Goal: Book appointment/travel/reservation

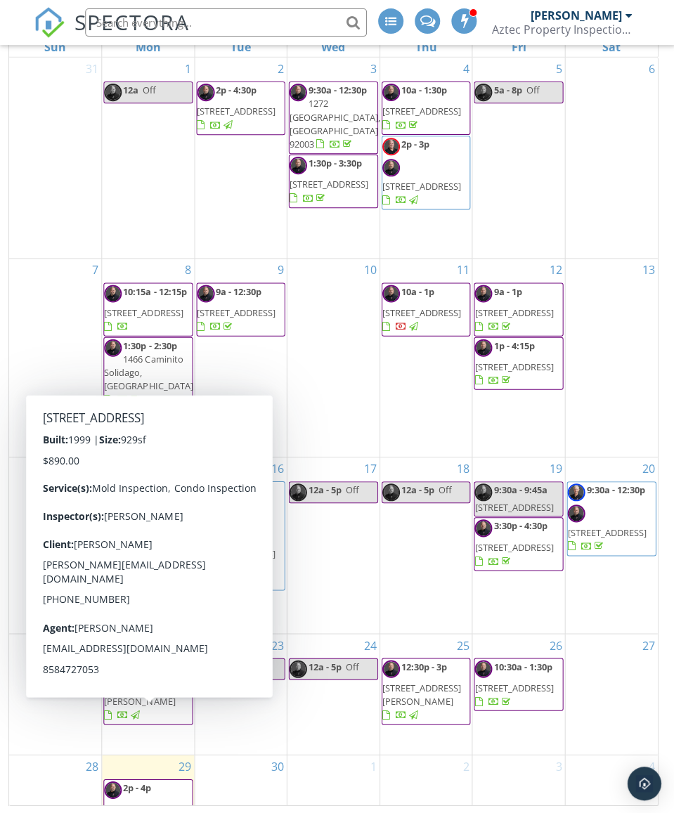
click at [56, 785] on div "28" at bounding box center [55, 805] width 92 height 103
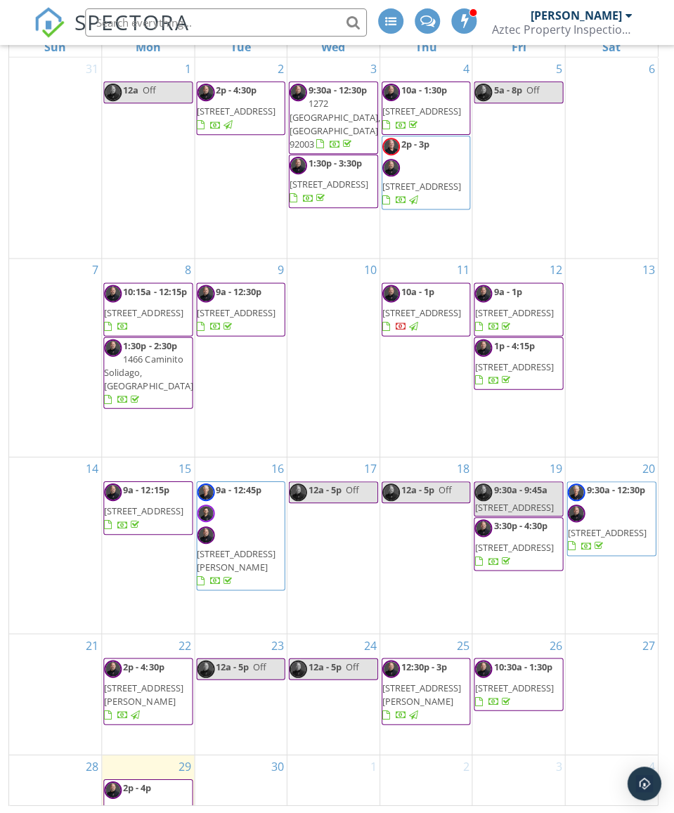
click at [331, 777] on div at bounding box center [333, 788] width 92 height 22
click at [335, 784] on div "1" at bounding box center [333, 805] width 92 height 103
click at [344, 777] on div at bounding box center [333, 788] width 92 height 22
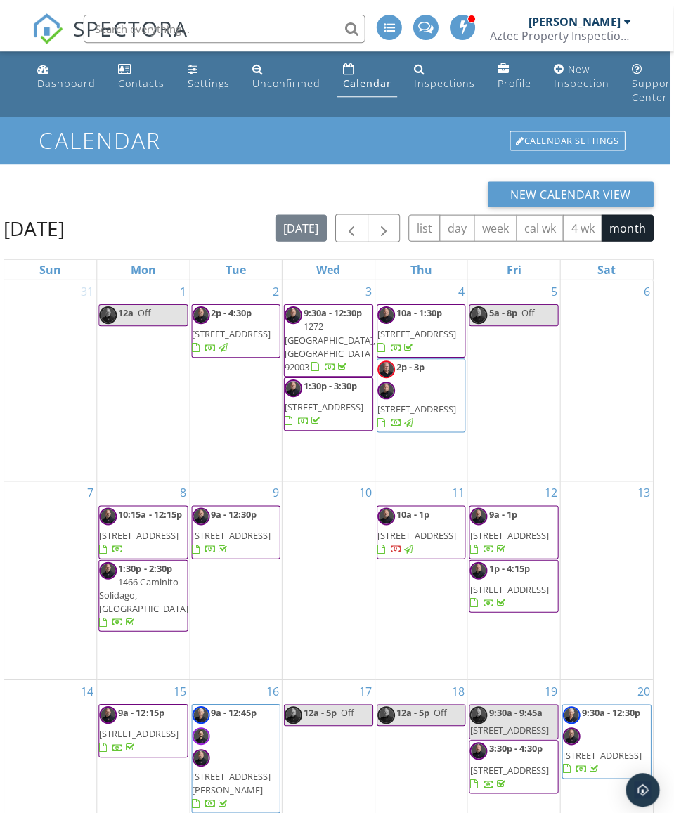
scroll to position [0, 4]
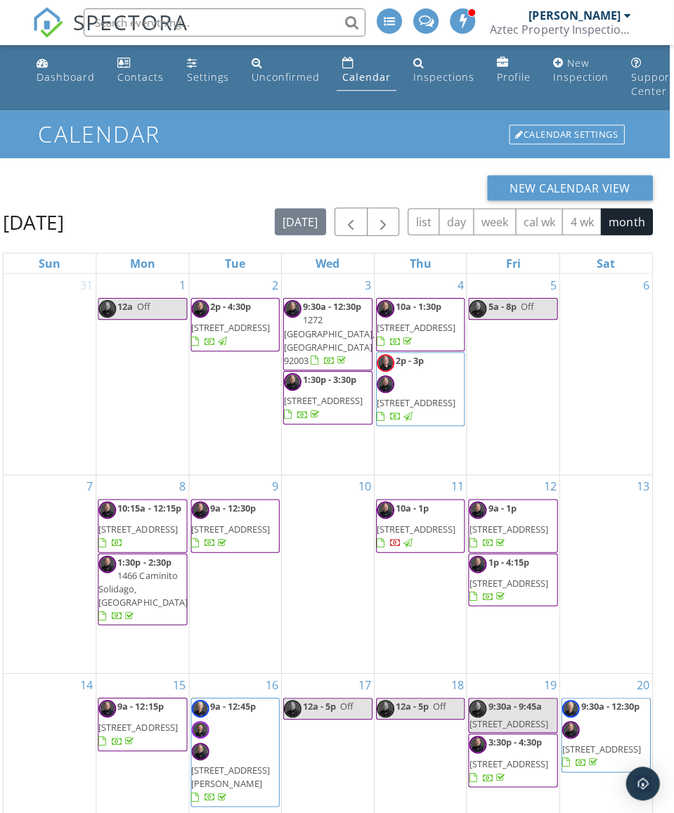
click at [394, 228] on button "button" at bounding box center [384, 221] width 33 height 29
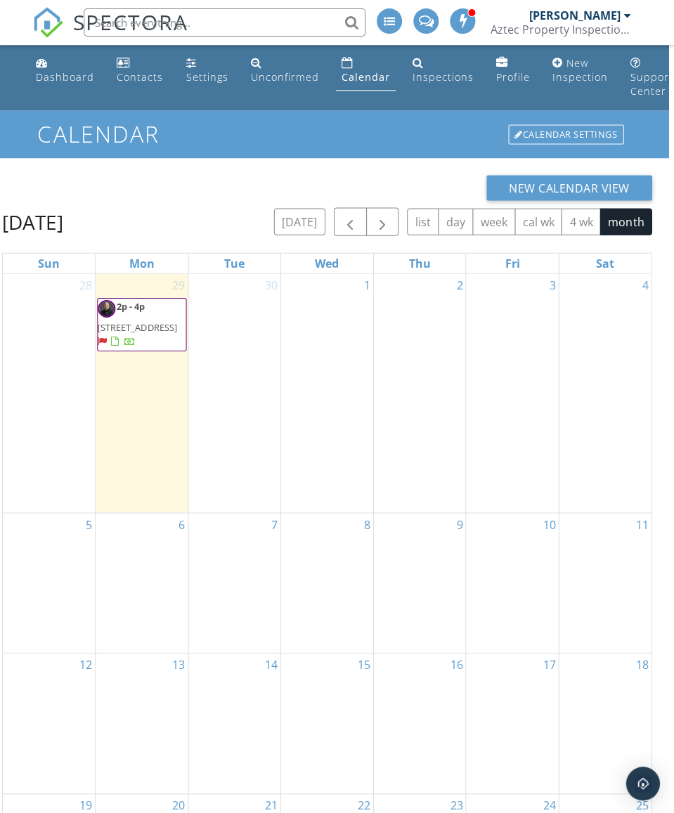
click at [335, 368] on div "1" at bounding box center [328, 392] width 92 height 238
click at [334, 368] on div "1" at bounding box center [328, 392] width 92 height 238
click at [330, 380] on div "1" at bounding box center [328, 392] width 92 height 238
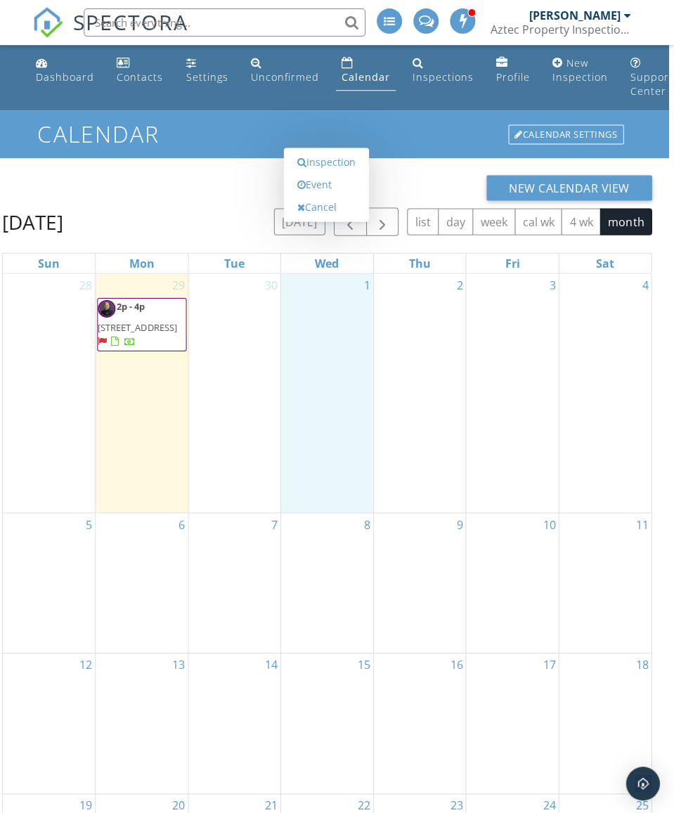
click at [331, 195] on link "Event" at bounding box center [327, 184] width 72 height 22
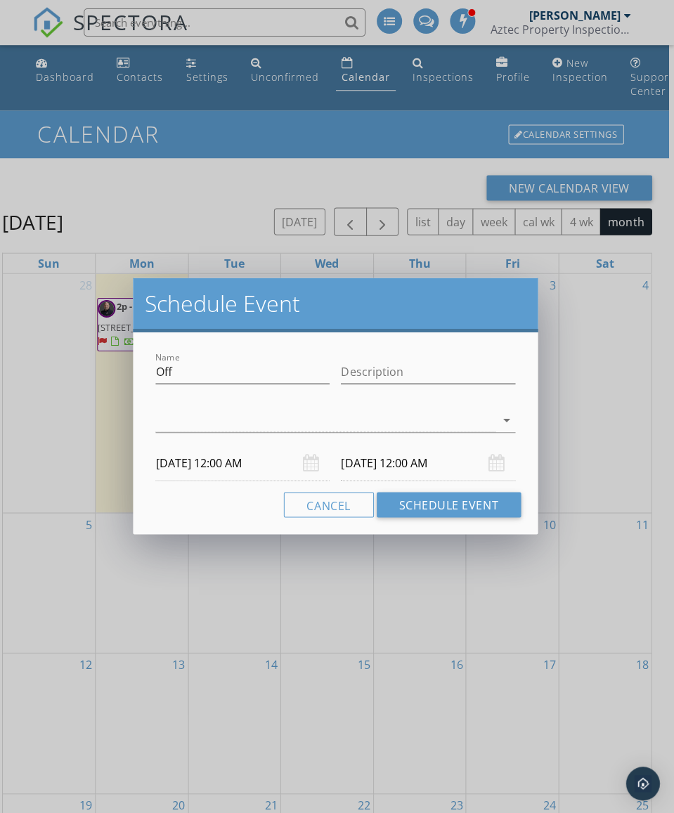
click at [505, 420] on icon "arrow_drop_down" at bounding box center [507, 419] width 17 height 17
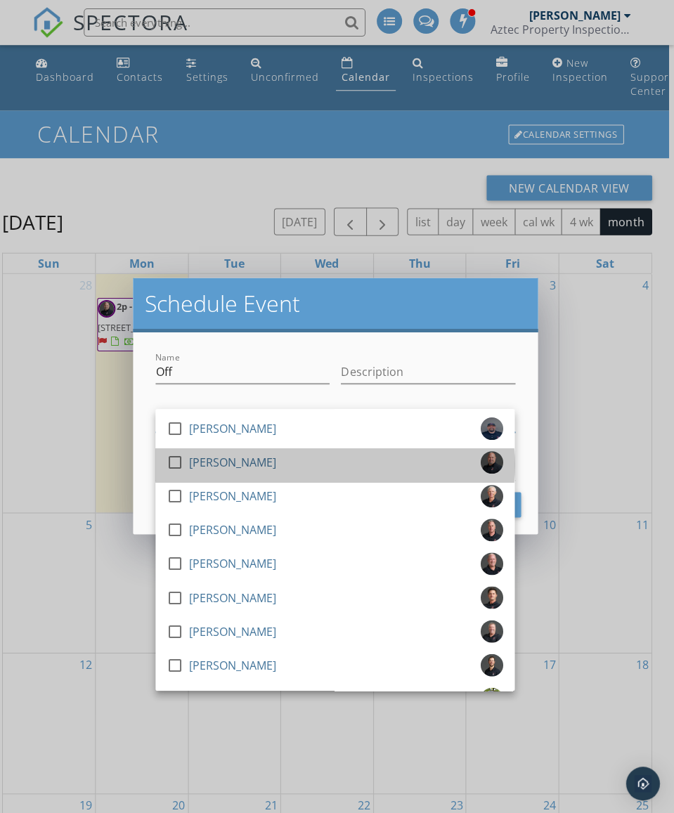
click at [248, 459] on div "[PERSON_NAME]" at bounding box center [233, 461] width 87 height 22
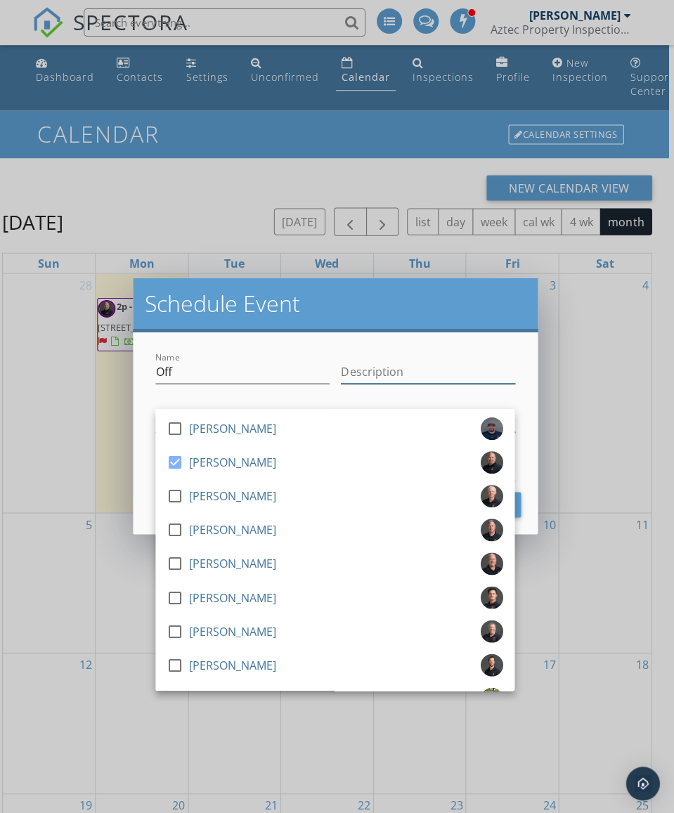
click at [514, 360] on input "Description" at bounding box center [429, 371] width 174 height 23
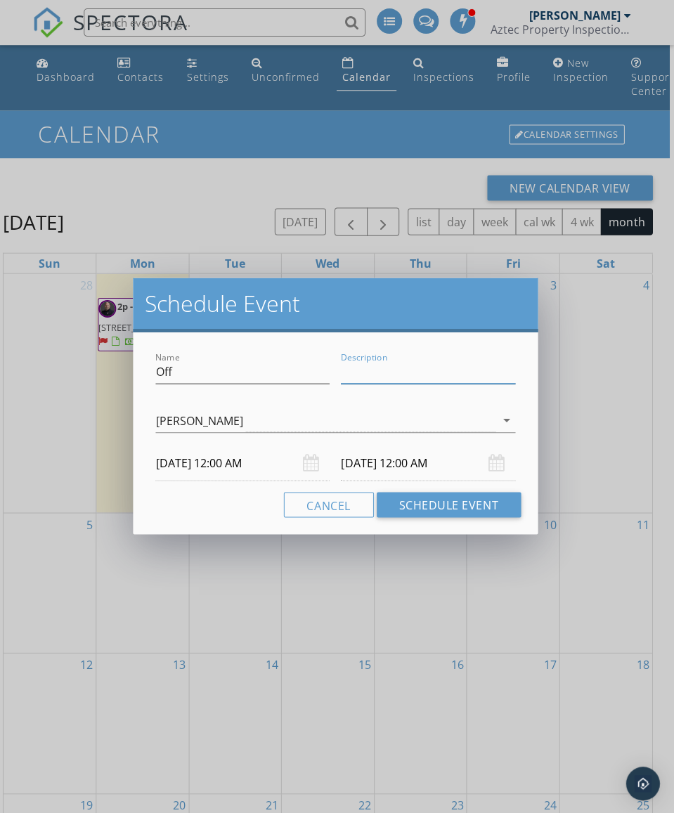
click at [257, 459] on input "[DATE] 12:00 AM" at bounding box center [244, 463] width 174 height 34
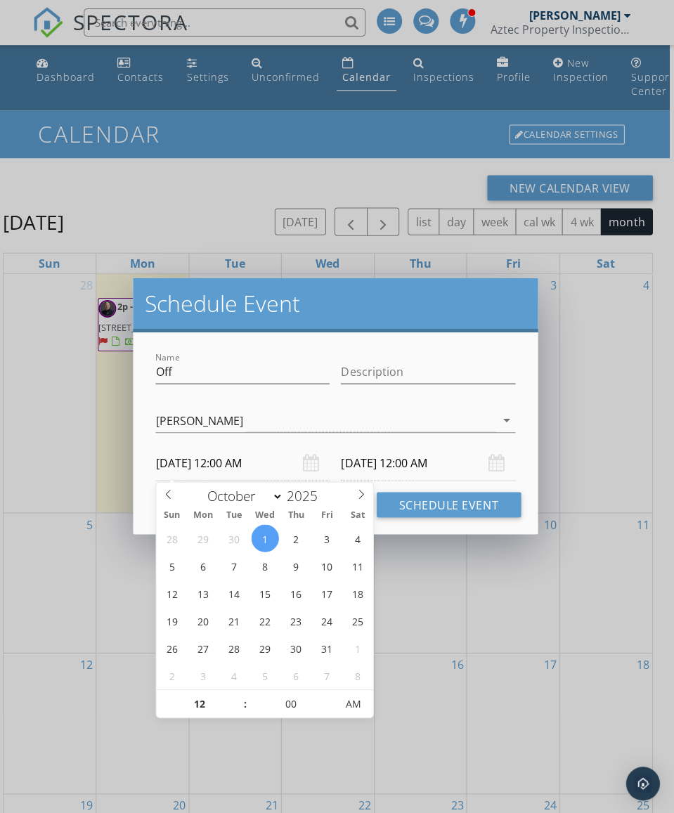
scroll to position [0, 5]
click at [217, 706] on input "12" at bounding box center [200, 703] width 86 height 28
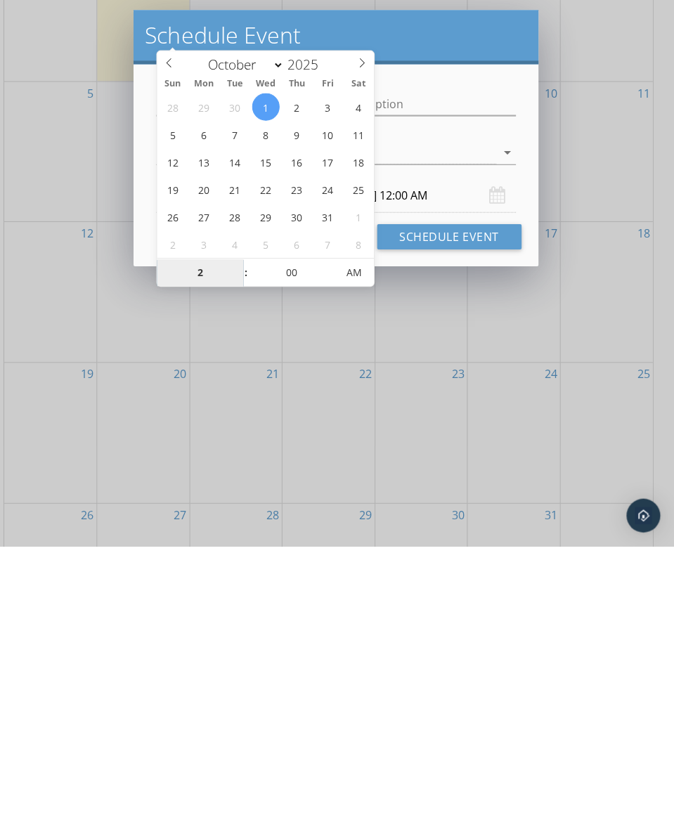
click at [364, 526] on span "AM" at bounding box center [354, 540] width 39 height 28
type input "02"
type input "[DATE] 2:00 PM"
click at [428, 446] on input "[DATE] 2:00 PM" at bounding box center [429, 463] width 174 height 34
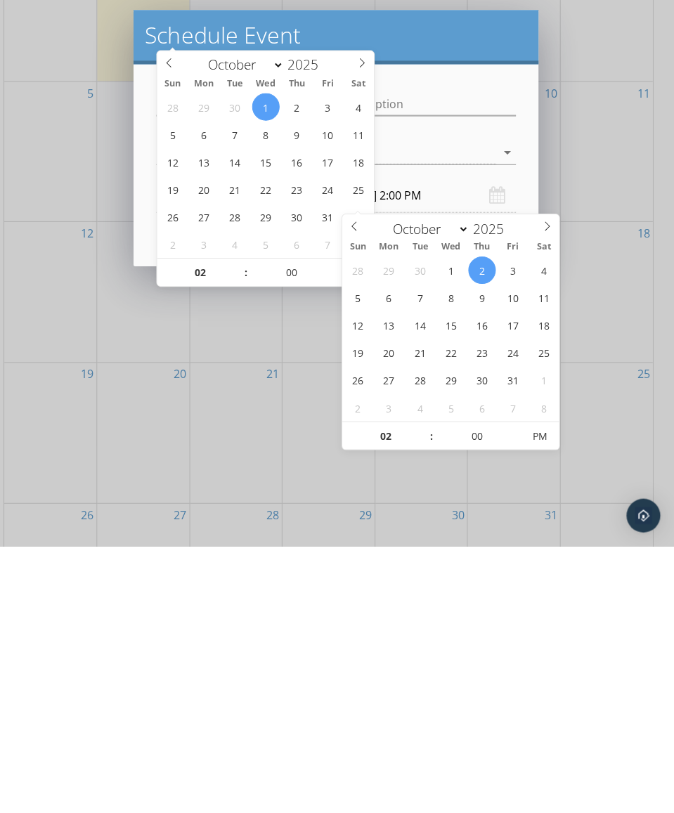
scroll to position [267, 4]
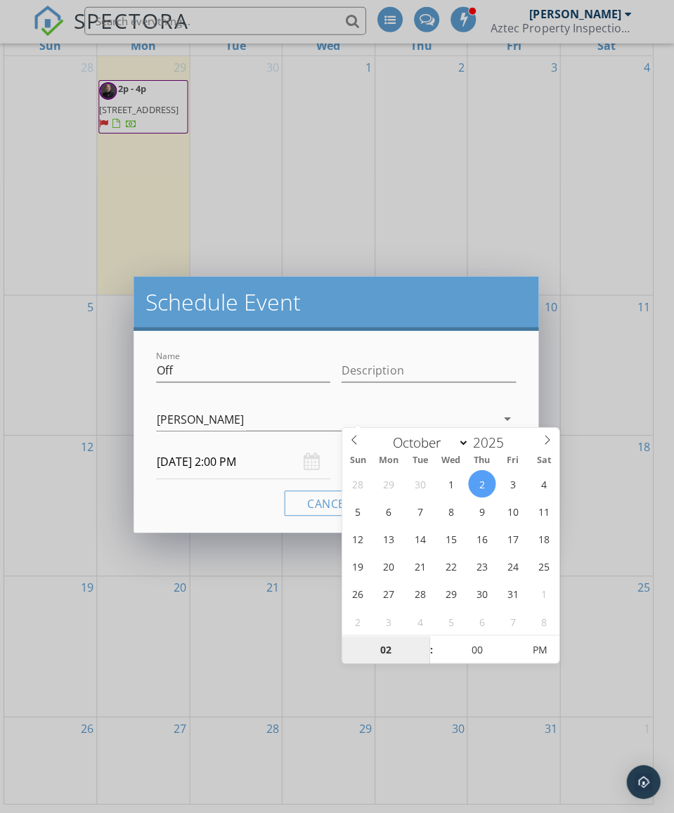
type input "[DATE] 2:00 PM"
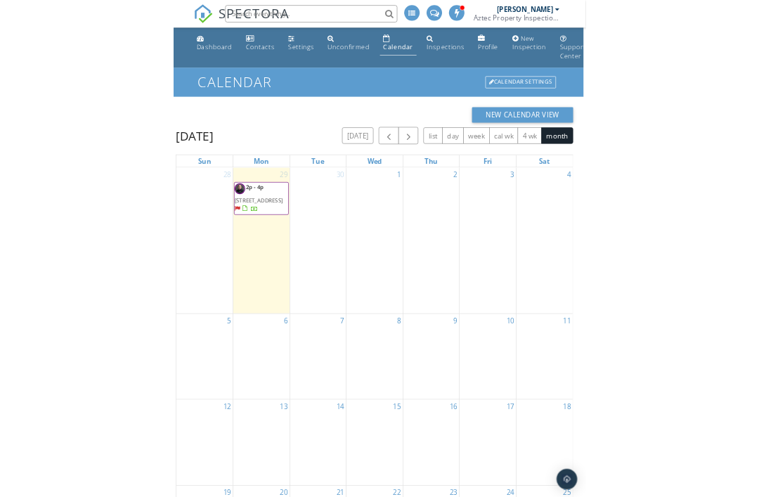
scroll to position [0, 0]
